Goal: Task Accomplishment & Management: Manage account settings

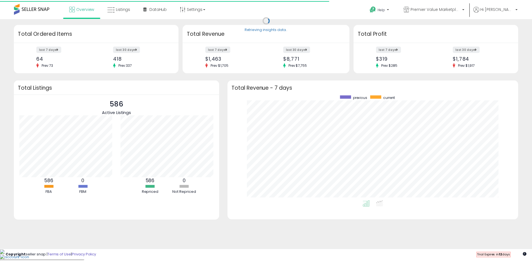
scroll to position [106, 279]
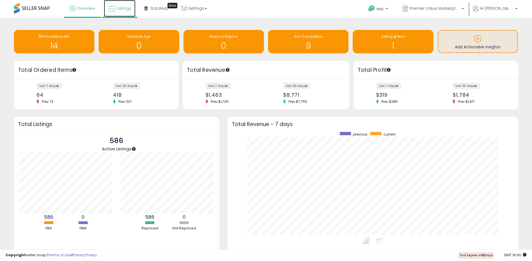
click at [117, 9] on span "Listings" at bounding box center [124, 9] width 15 height 6
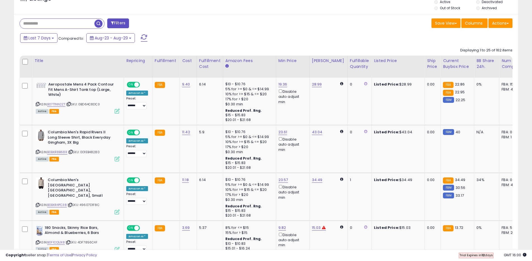
scroll to position [115, 293]
click at [49, 25] on input "text" at bounding box center [57, 24] width 75 height 10
paste input "**********"
type input "**********"
click at [147, 23] on span "button" at bounding box center [147, 24] width 8 height 8
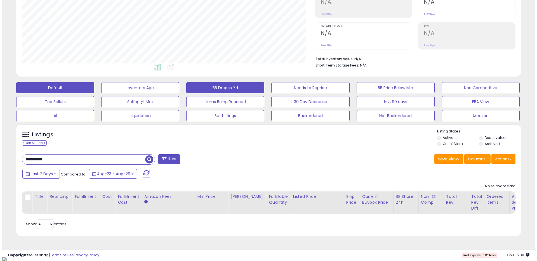
scroll to position [115, 293]
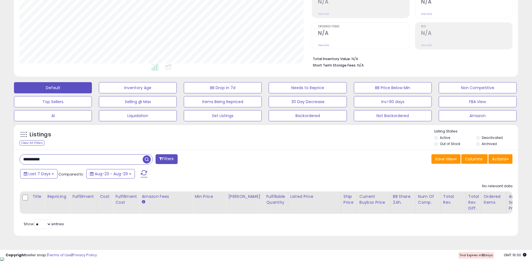
click at [446, 144] on label "Out of Stock" at bounding box center [450, 143] width 20 height 5
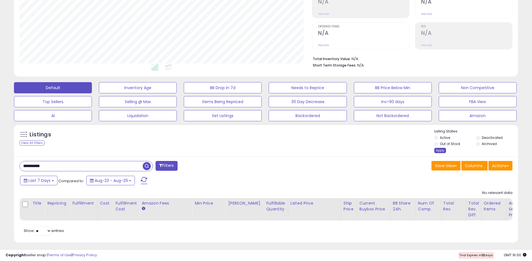
click at [440, 150] on div "Apply" at bounding box center [441, 150] width 12 height 5
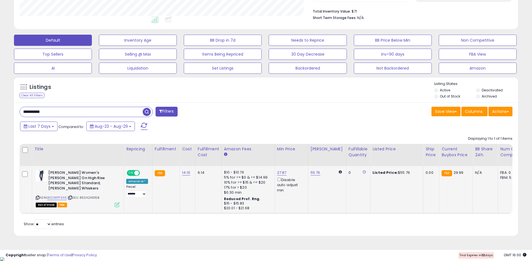
click at [117, 202] on icon at bounding box center [117, 204] width 5 height 5
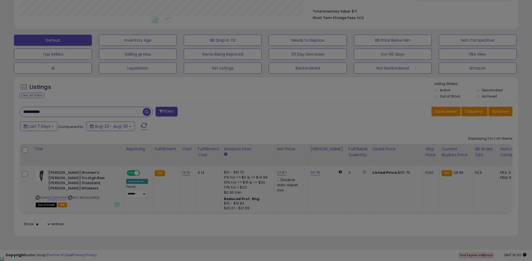
scroll to position [115, 295]
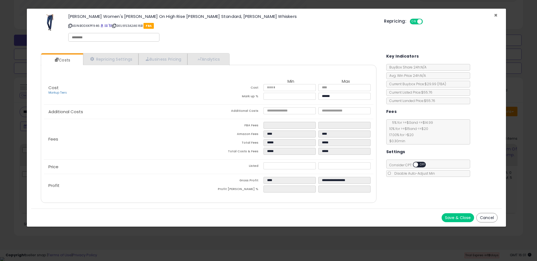
click at [495, 14] on span "×" at bounding box center [495, 15] width 4 height 8
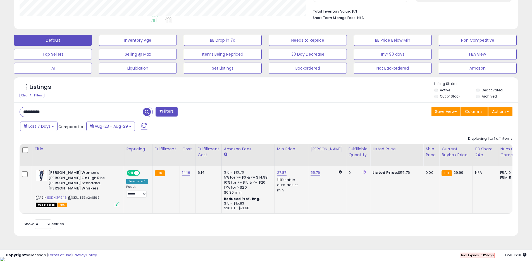
scroll to position [279315, 279137]
click at [57, 195] on link "B0DXKPF946" at bounding box center [57, 197] width 20 height 5
